Goal: Information Seeking & Learning: Find specific fact

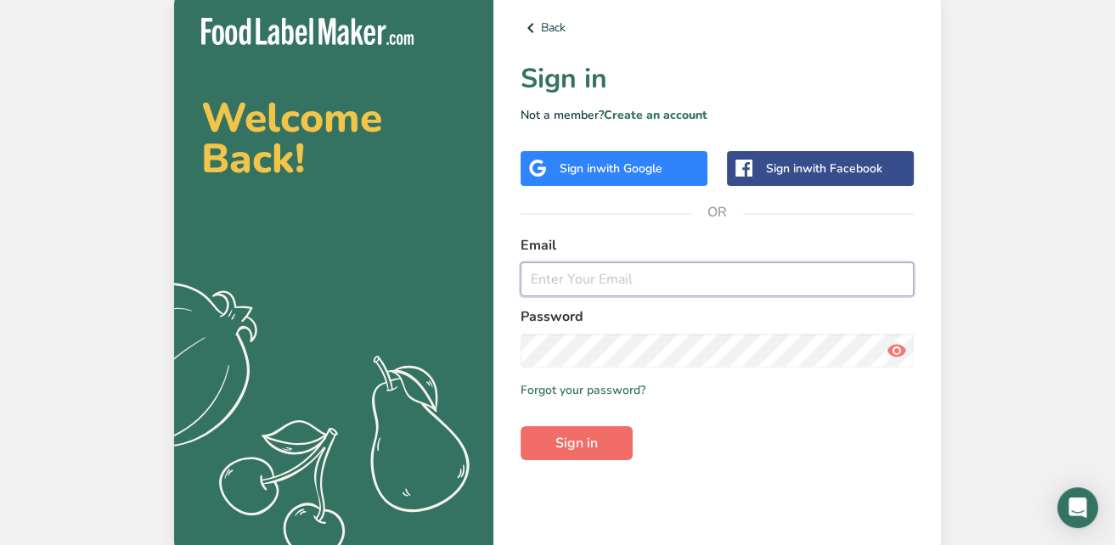
type input "[PERSON_NAME][EMAIL_ADDRESS][DOMAIN_NAME]"
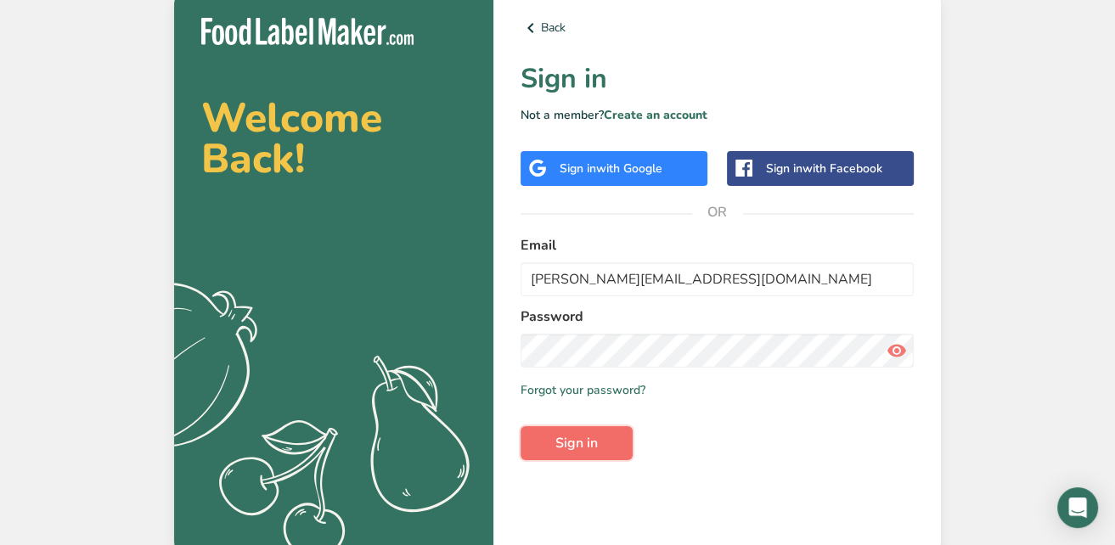
click at [610, 430] on button "Sign in" at bounding box center [576, 443] width 112 height 34
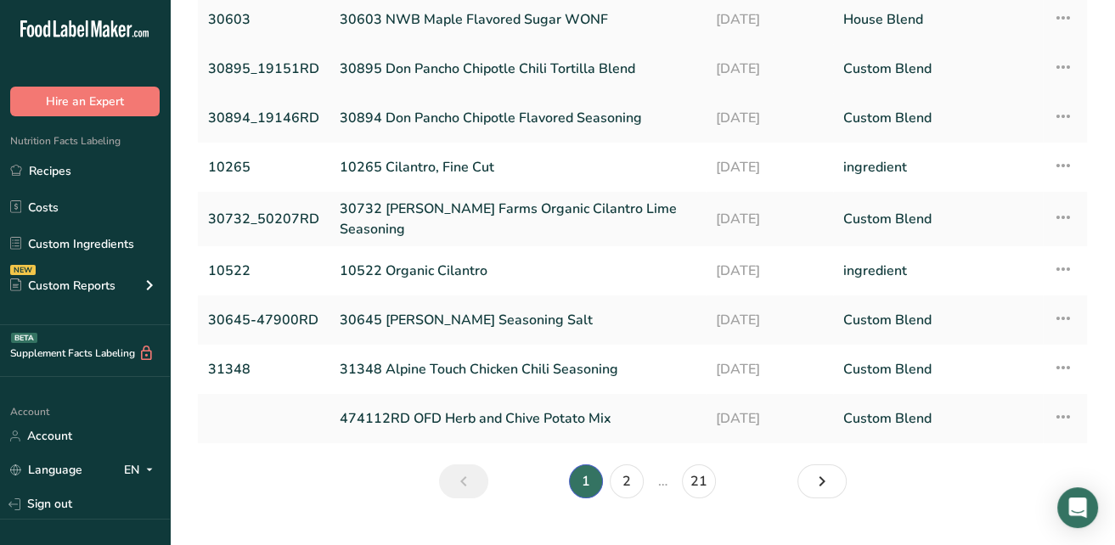
scroll to position [199, 0]
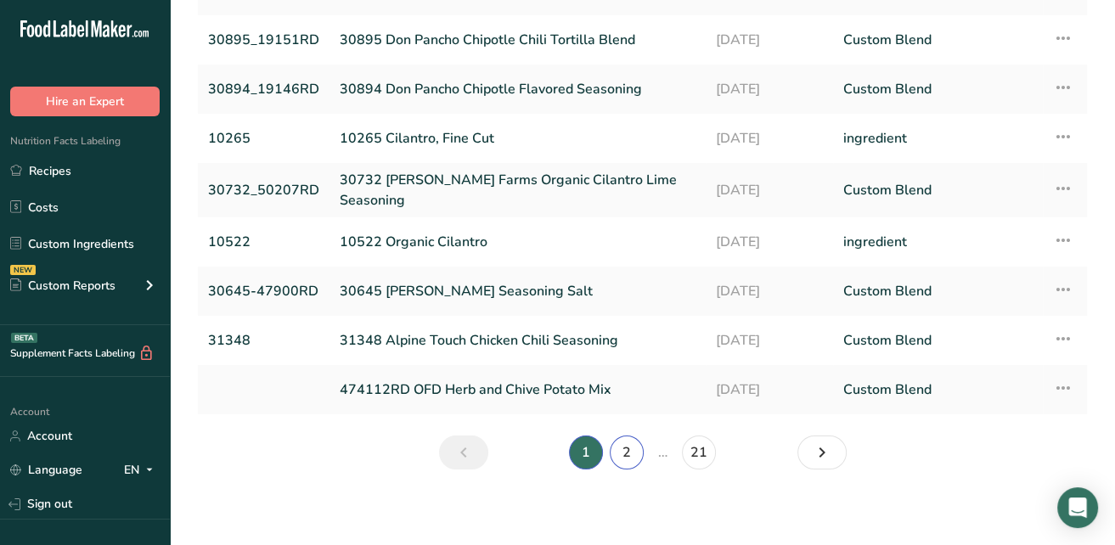
click at [616, 436] on link "2" at bounding box center [627, 453] width 34 height 34
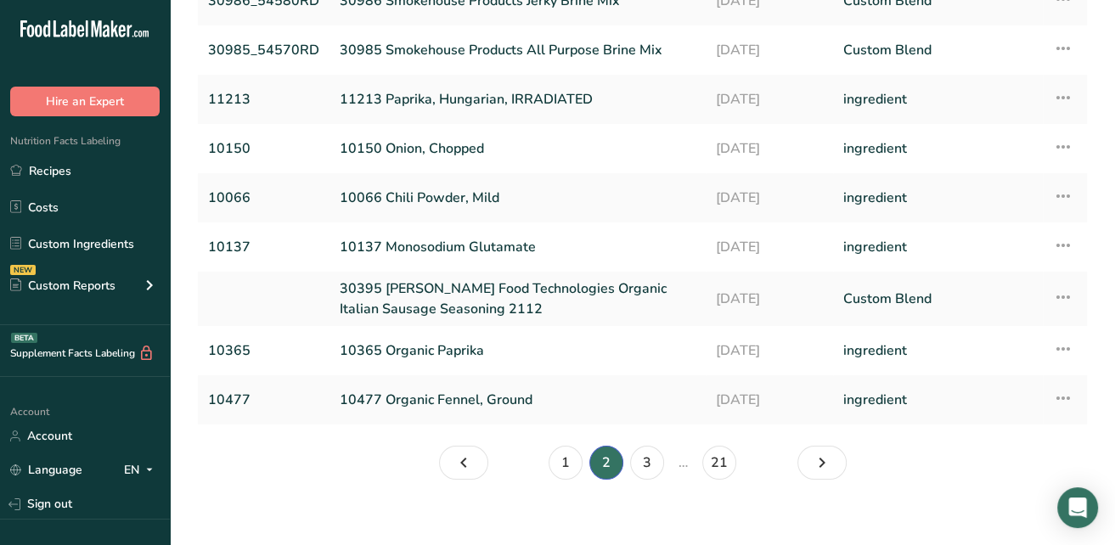
scroll to position [204, 0]
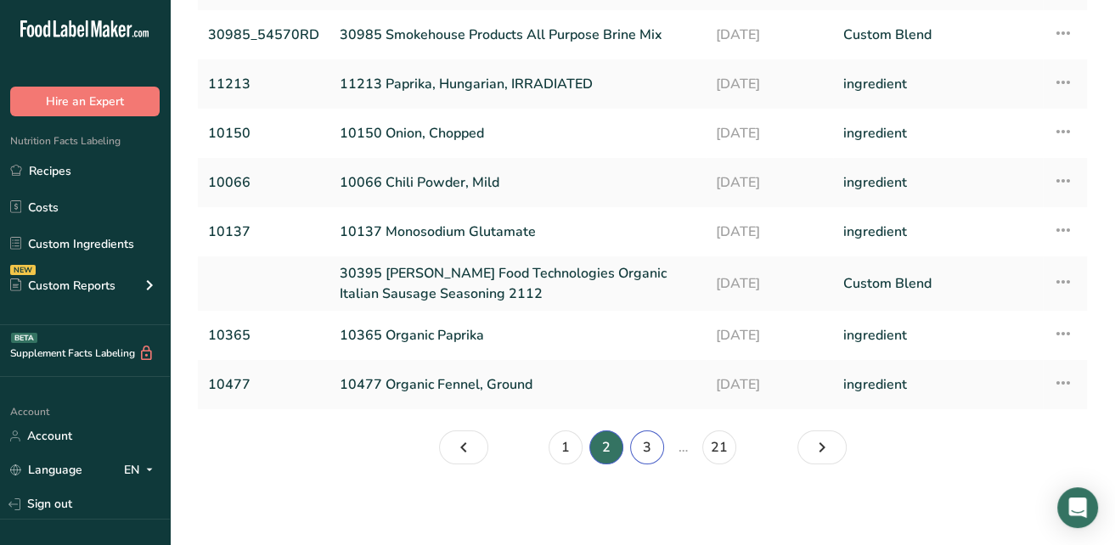
click at [642, 443] on link "3" at bounding box center [647, 447] width 34 height 34
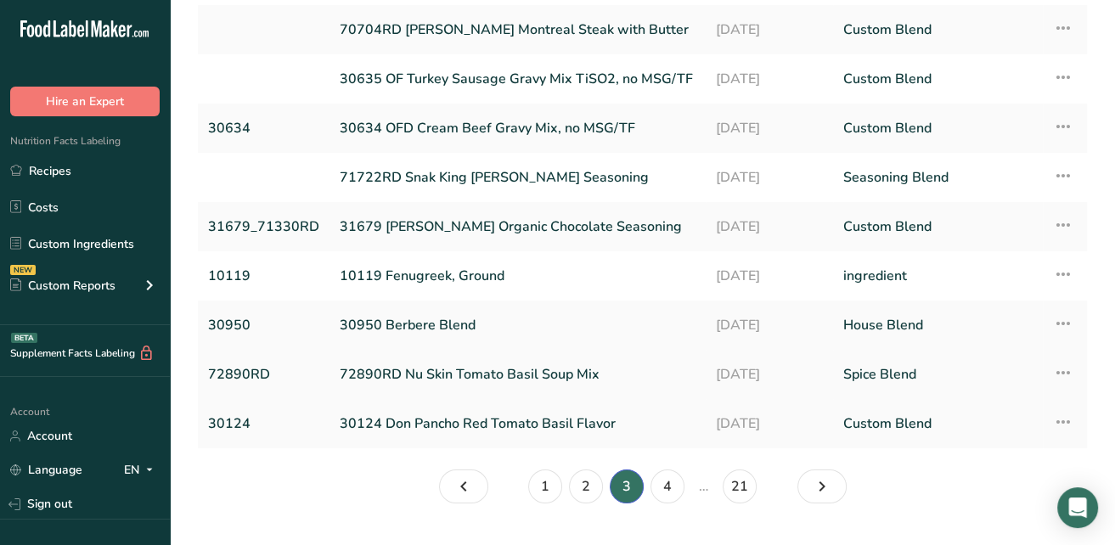
scroll to position [199, 0]
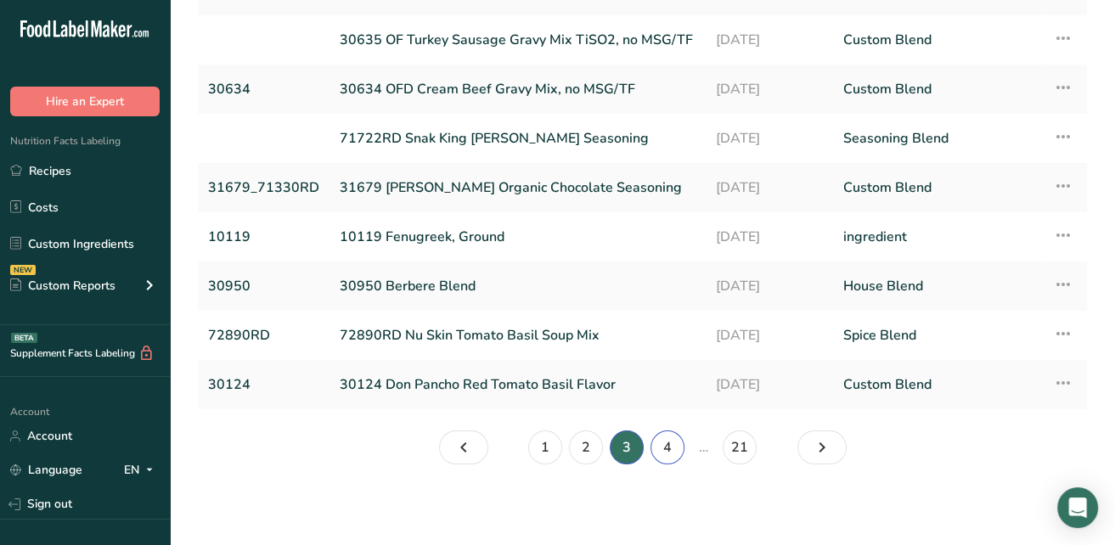
click at [661, 449] on link "4" at bounding box center [667, 447] width 34 height 34
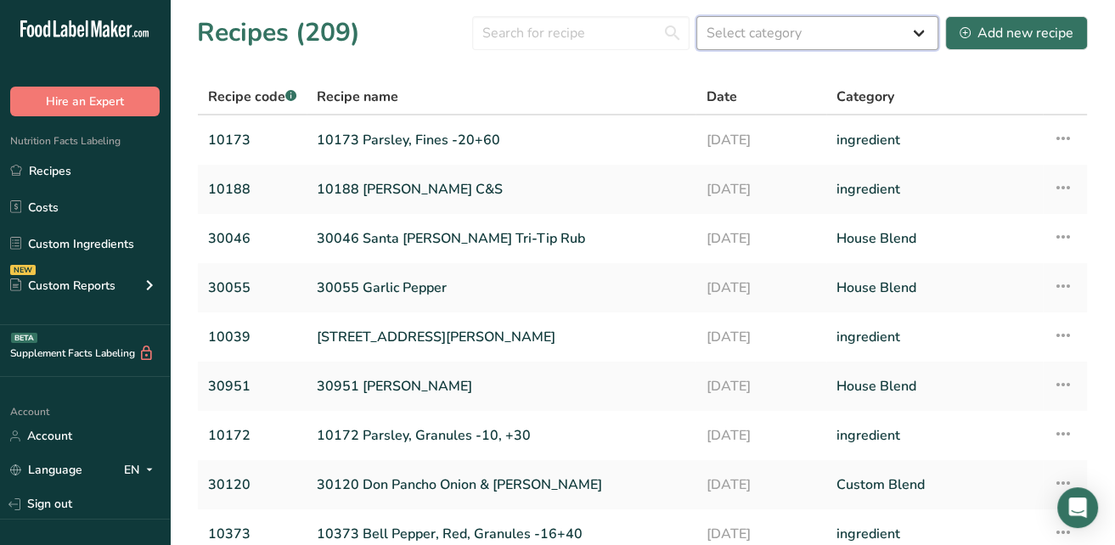
click at [751, 32] on select "Select category All Baked Goods [GEOGRAPHIC_DATA] Confectionery Cooked Meals, S…" at bounding box center [817, 33] width 242 height 34
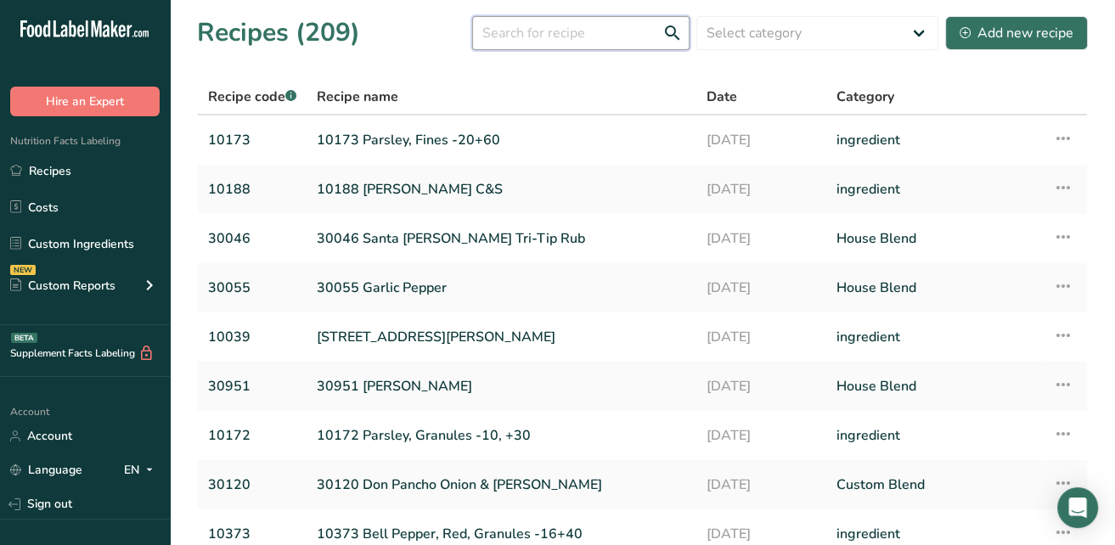
click at [581, 39] on input "text" at bounding box center [580, 33] width 217 height 34
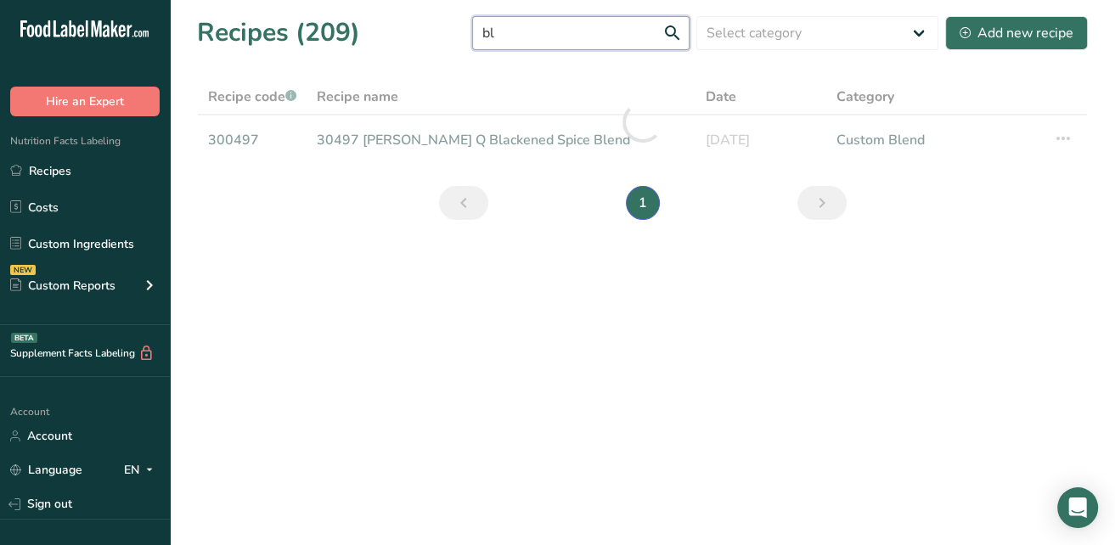
type input "b"
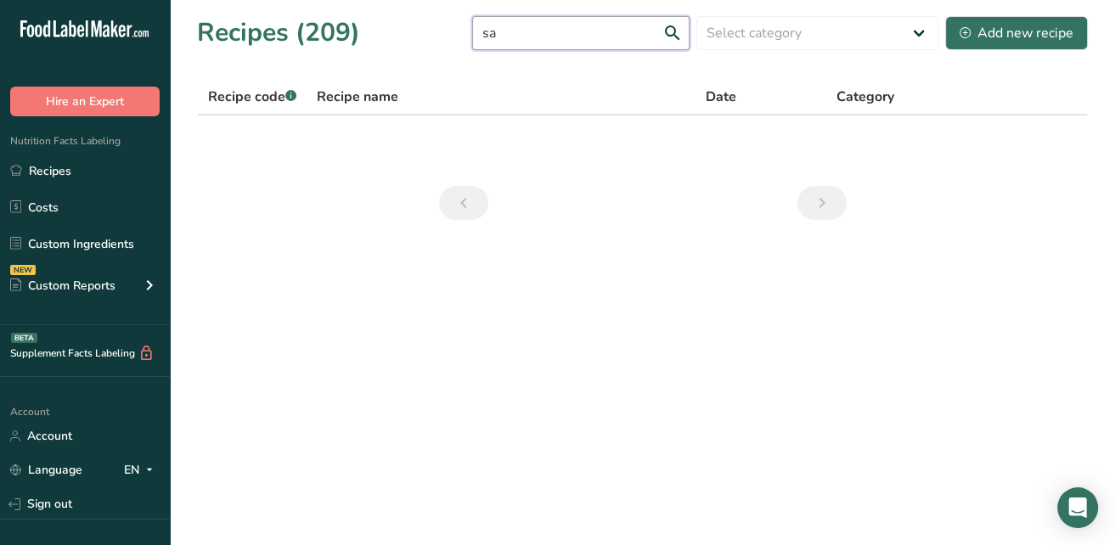
type input "s"
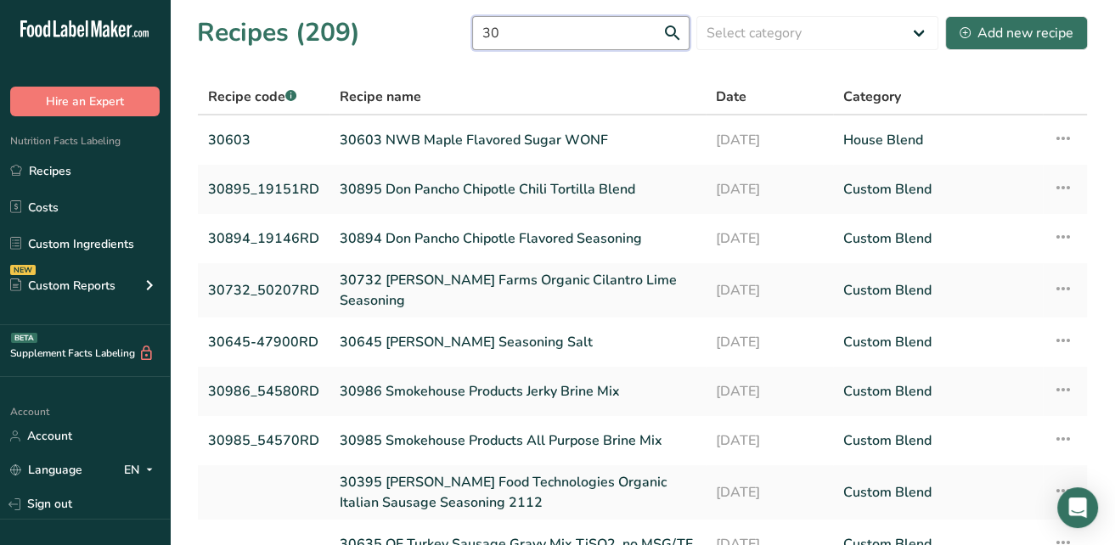
type input "3"
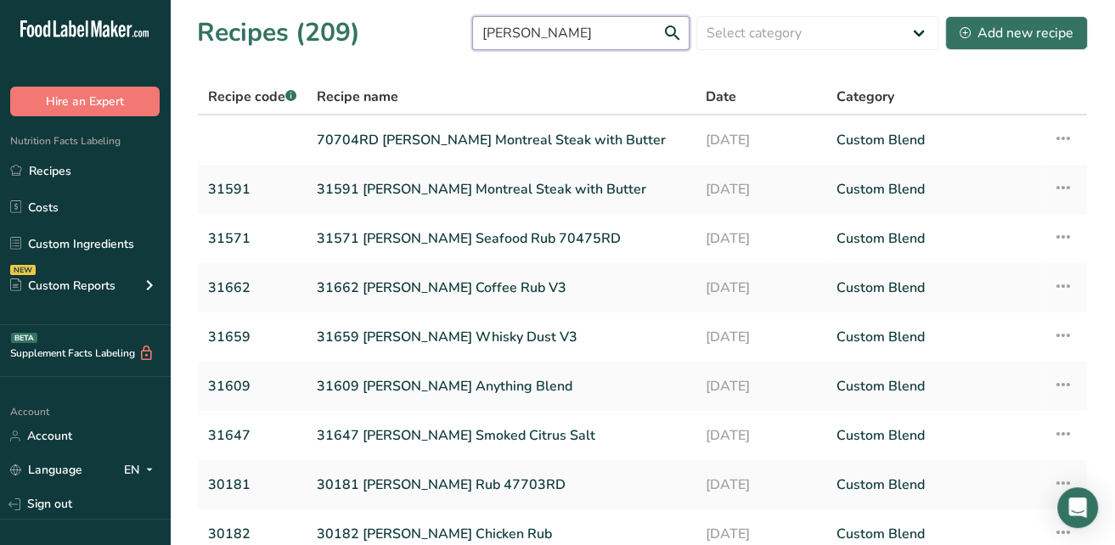
click at [676, 31] on input "[PERSON_NAME]" at bounding box center [580, 33] width 217 height 34
drag, startPoint x: 615, startPoint y: 34, endPoint x: 355, endPoint y: 31, distance: 259.8
click at [355, 31] on div "Recipes (209) [PERSON_NAME] Select category All Baked Goods [GEOGRAPHIC_DATA] C…" at bounding box center [642, 33] width 891 height 38
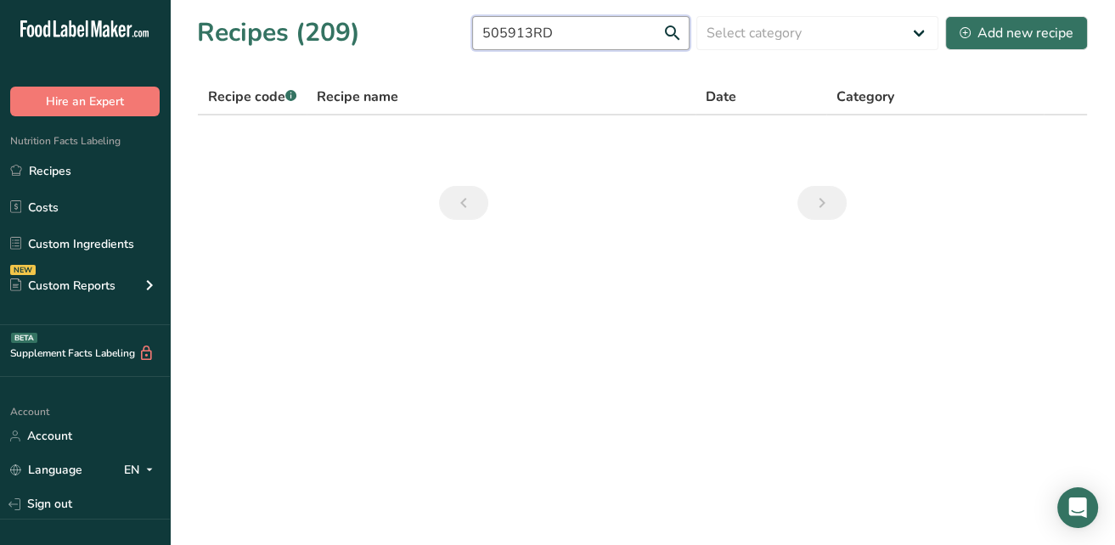
type input "505913RD"
